Goal: Navigation & Orientation: Find specific page/section

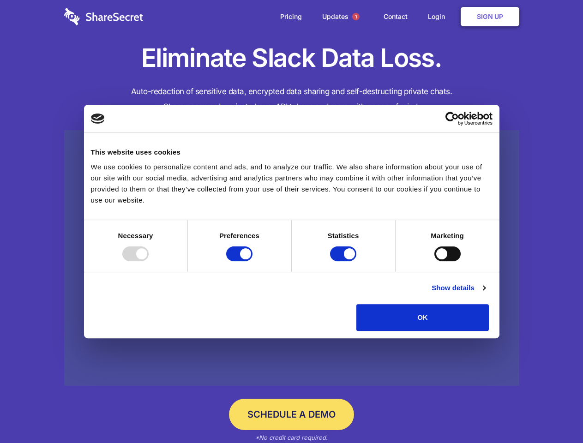
click at [149, 261] on div at bounding box center [135, 253] width 26 height 15
click at [252, 261] on input "Preferences" at bounding box center [239, 253] width 26 height 15
checkbox input "false"
click at [344, 261] on input "Statistics" at bounding box center [343, 253] width 26 height 15
checkbox input "false"
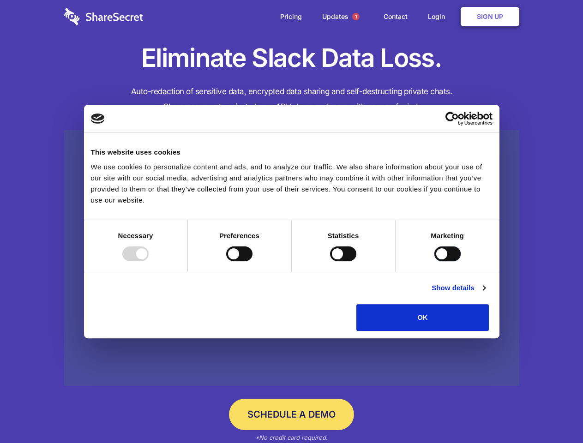
click at [434, 261] on input "Marketing" at bounding box center [447, 253] width 26 height 15
checkbox input "true"
click at [485, 293] on link "Show details" at bounding box center [458, 287] width 54 height 11
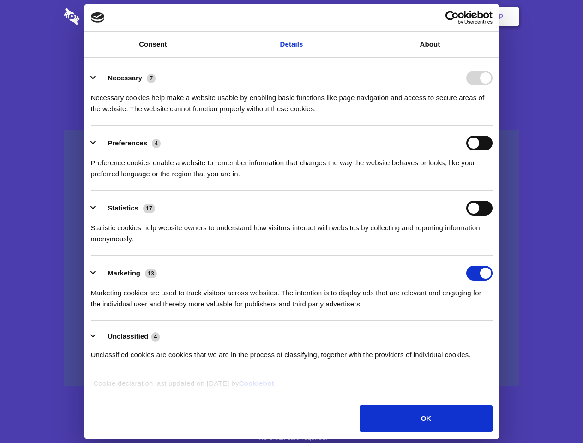
click at [492, 126] on li "Necessary 7 Necessary cookies help make a website usable by enabling basic func…" at bounding box center [291, 92] width 401 height 65
click at [355, 17] on span "1" at bounding box center [355, 16] width 7 height 7
